Goal: Information Seeking & Learning: Learn about a topic

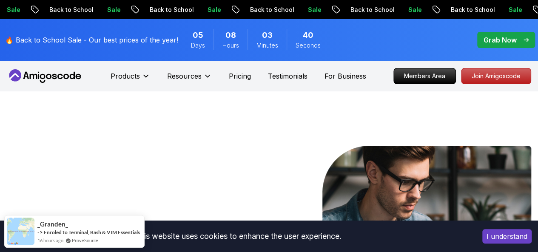
click at [526, 240] on button "I understand" at bounding box center [507, 236] width 49 height 14
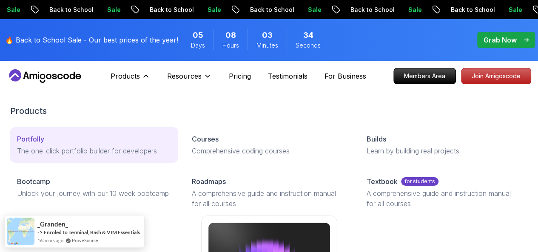
click at [44, 156] on p "The one-click portfolio builder for developers" at bounding box center [94, 151] width 154 height 10
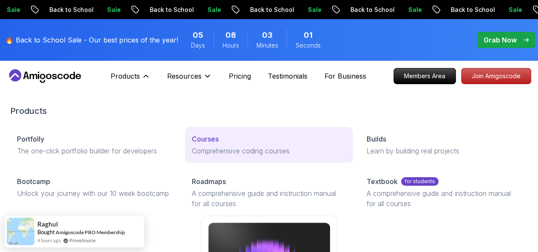
click at [192, 156] on p "Comprehensive coding courses" at bounding box center [269, 151] width 154 height 10
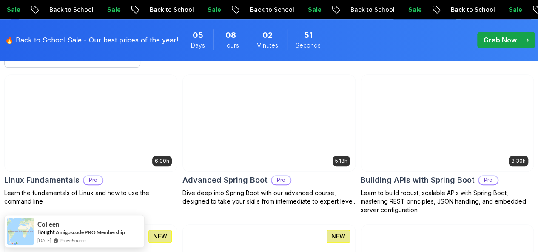
scroll to position [426, 0]
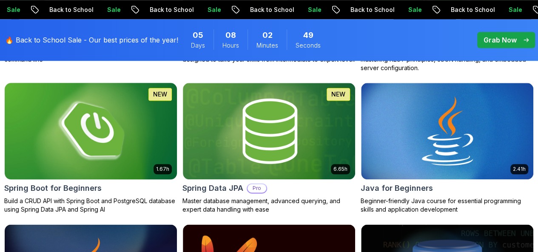
click at [181, 104] on img at bounding box center [90, 130] width 181 height 101
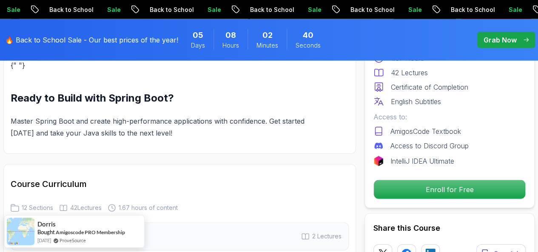
scroll to position [1277, 0]
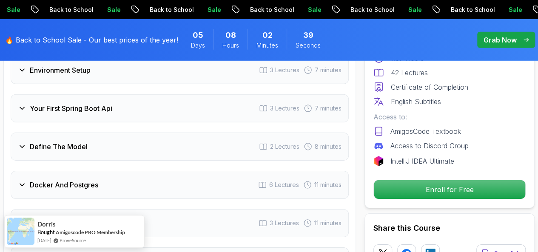
click at [91, 140] on div "Define The Model 2 Lectures 8 minutes" at bounding box center [180, 147] width 338 height 28
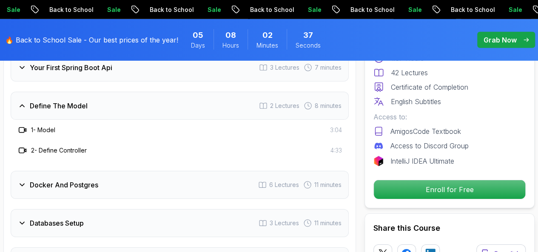
click at [72, 97] on div "Define The Model 2 Lectures 8 minutes" at bounding box center [180, 106] width 338 height 28
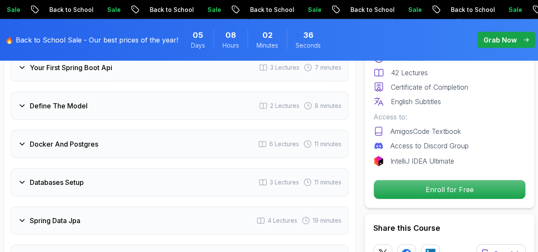
click at [93, 144] on h3 "Docker And Postgres" at bounding box center [64, 144] width 69 height 10
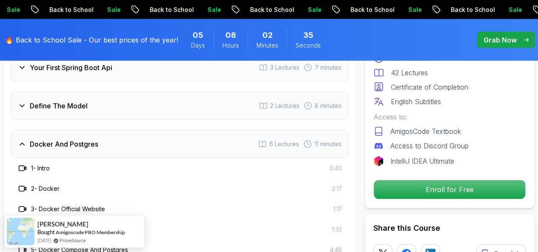
click at [93, 144] on h3 "Docker And Postgres" at bounding box center [64, 144] width 69 height 10
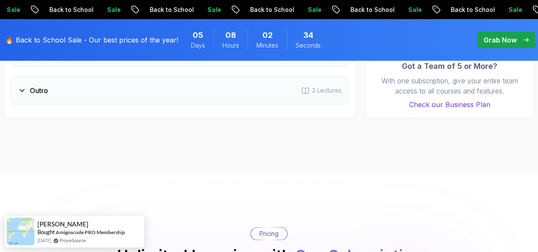
scroll to position [1418, 0]
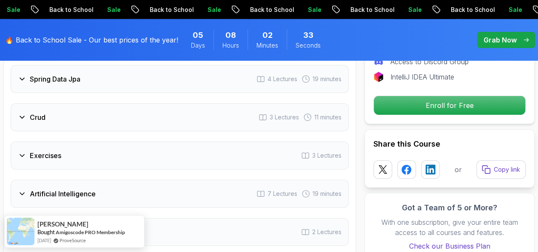
click at [81, 156] on div "Exercises 3 Lectures" at bounding box center [180, 156] width 338 height 28
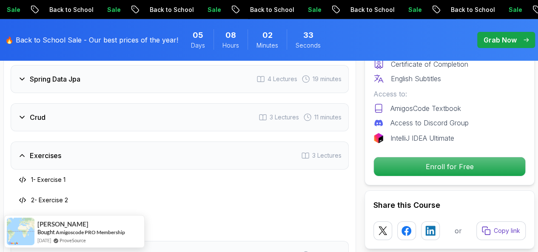
click at [80, 151] on div "Exercises 3 Lectures" at bounding box center [180, 156] width 338 height 28
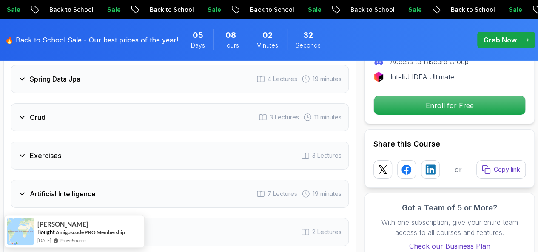
click at [75, 115] on div "Crud 3 Lectures 11 minutes" at bounding box center [180, 117] width 338 height 28
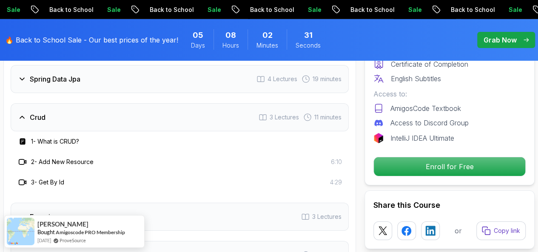
click at [75, 111] on div "Crud 3 Lectures 11 minutes" at bounding box center [180, 117] width 338 height 28
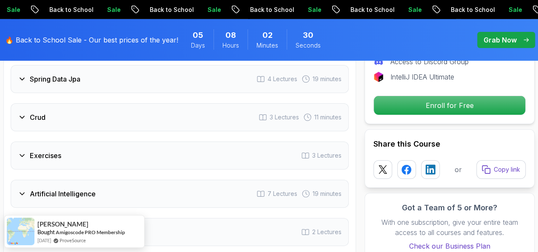
scroll to position [1277, 0]
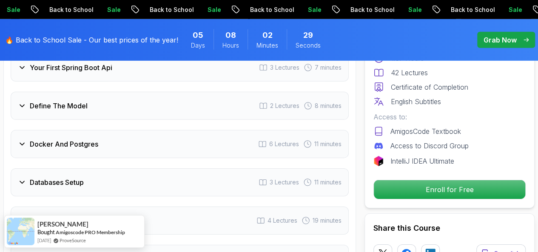
click at [76, 149] on div "Docker And Postgres 6 Lectures 11 minutes" at bounding box center [180, 144] width 338 height 28
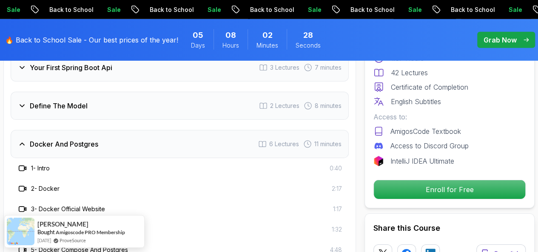
click at [77, 148] on div "Docker And Postgres 6 Lectures 11 minutes" at bounding box center [180, 144] width 338 height 28
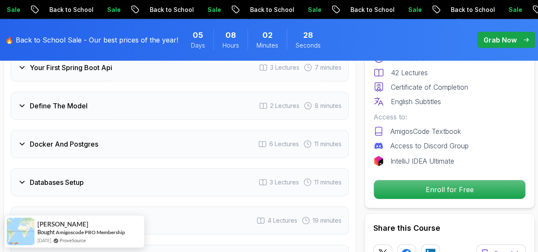
click at [85, 104] on h3 "Define The Model" at bounding box center [59, 106] width 58 height 10
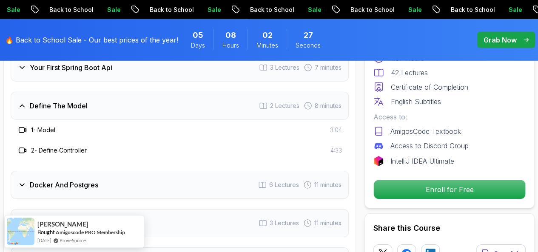
click at [85, 104] on h3 "Define The Model" at bounding box center [59, 106] width 58 height 10
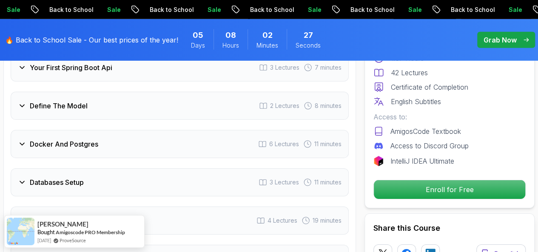
scroll to position [1134, 0]
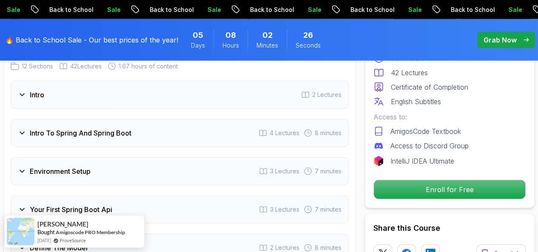
click at [97, 137] on div "Intro To Spring And Spring Boot 4 Lectures 8 minutes" at bounding box center [180, 133] width 338 height 28
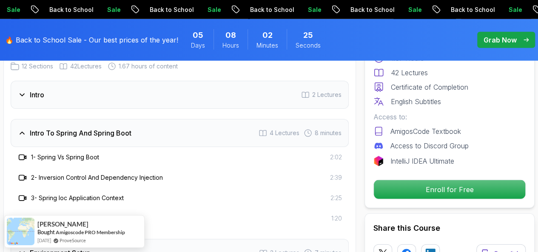
click at [97, 137] on div "Intro To Spring And Spring Boot 4 Lectures 8 minutes" at bounding box center [180, 133] width 338 height 28
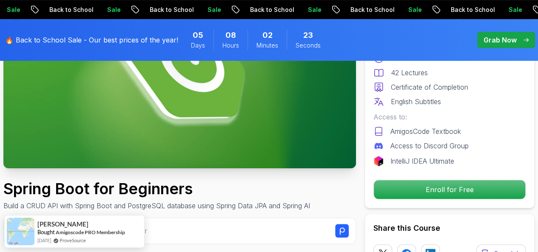
scroll to position [0, 0]
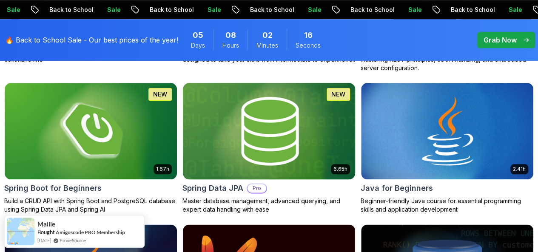
scroll to position [283, 0]
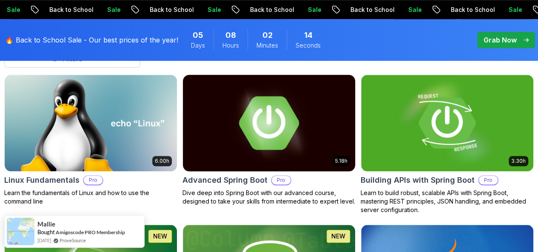
click at [355, 108] on img at bounding box center [269, 122] width 181 height 101
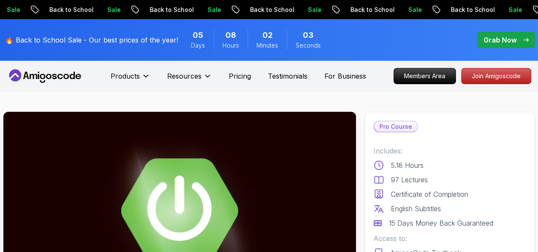
scroll to position [142, 0]
